Goal: Find contact information: Find contact information

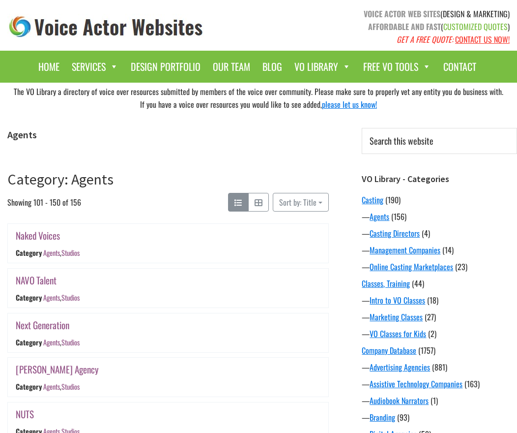
scroll to position [2109, 0]
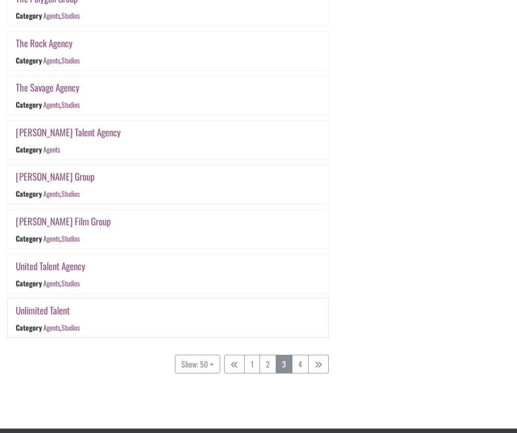
click at [57, 308] on link "Unlimited Talent" at bounding box center [43, 310] width 54 height 14
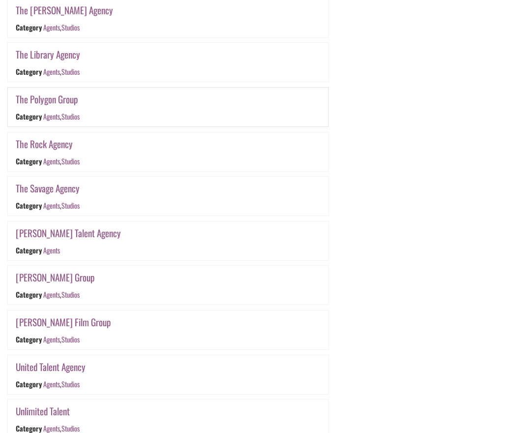
scroll to position [2035, 0]
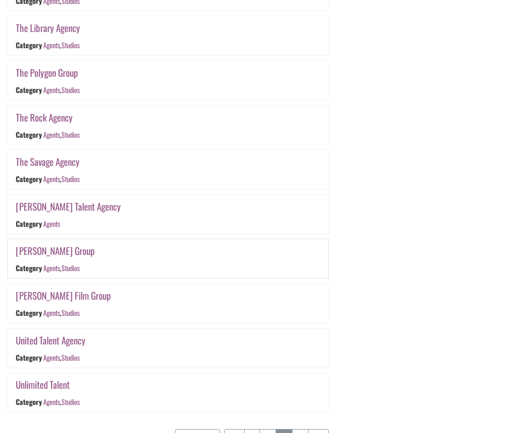
click at [75, 251] on link "[PERSON_NAME] Group" at bounding box center [55, 250] width 79 height 14
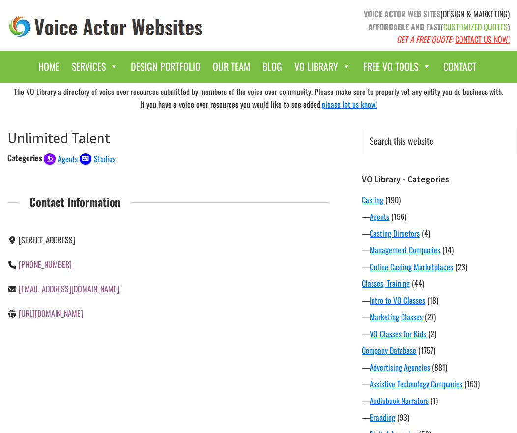
click at [64, 319] on link "http://www.unlimitedtalent.ca" at bounding box center [51, 313] width 64 height 12
click at [53, 319] on link "http://www.unlimitedtalent.ca" at bounding box center [51, 313] width 64 height 12
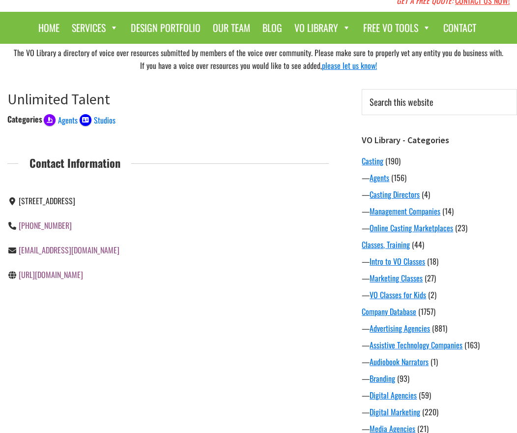
scroll to position [172, 0]
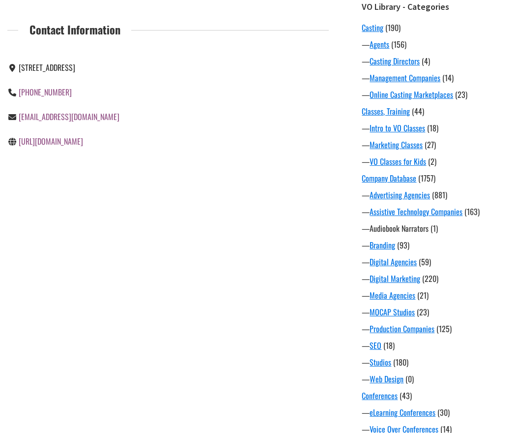
click at [424, 229] on link "Audiobook Narrators" at bounding box center [399, 228] width 59 height 12
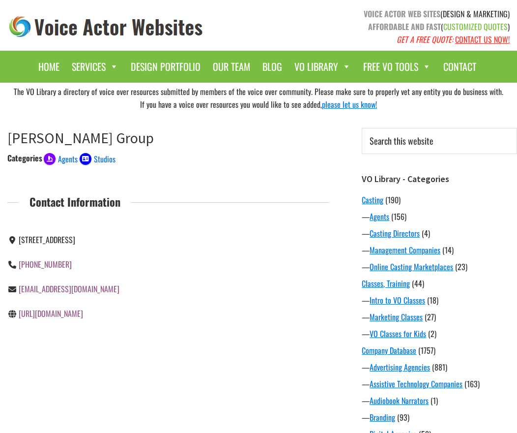
click at [31, 316] on link "[URL][DOMAIN_NAME]" at bounding box center [51, 313] width 64 height 12
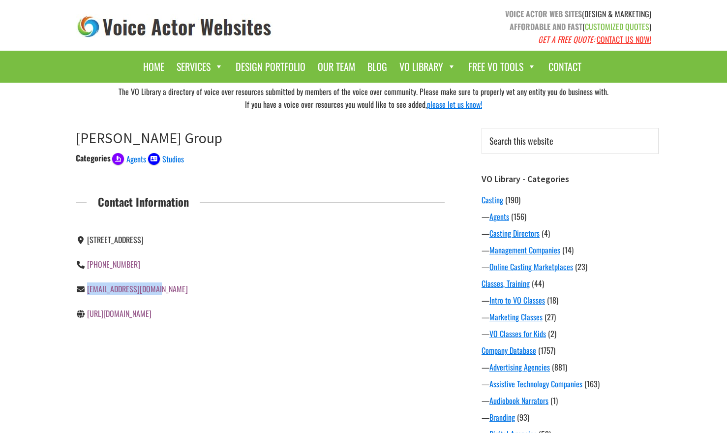
drag, startPoint x: 161, startPoint y: 292, endPoint x: 89, endPoint y: 294, distance: 72.8
click at [88, 294] on div "[EMAIL_ADDRESS][DOMAIN_NAME]" at bounding box center [164, 288] width 177 height 13
